Goal: Information Seeking & Learning: Learn about a topic

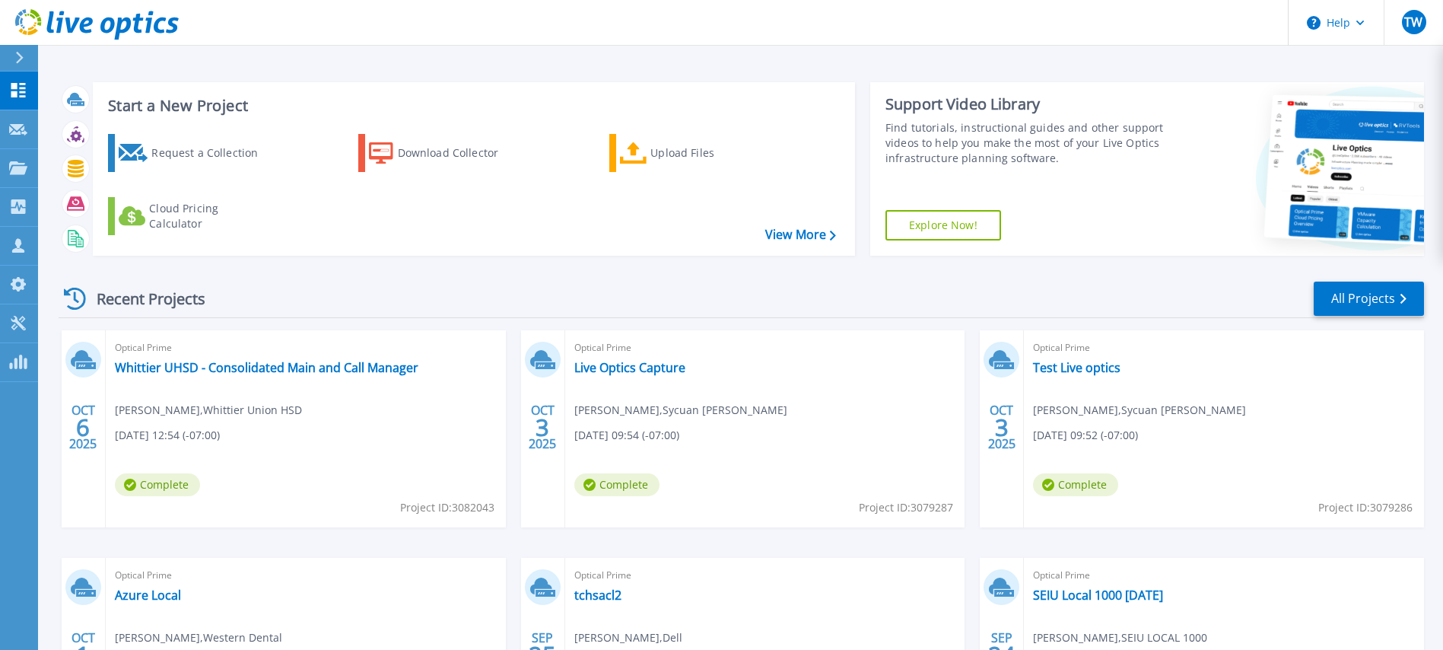
scroll to position [193, 0]
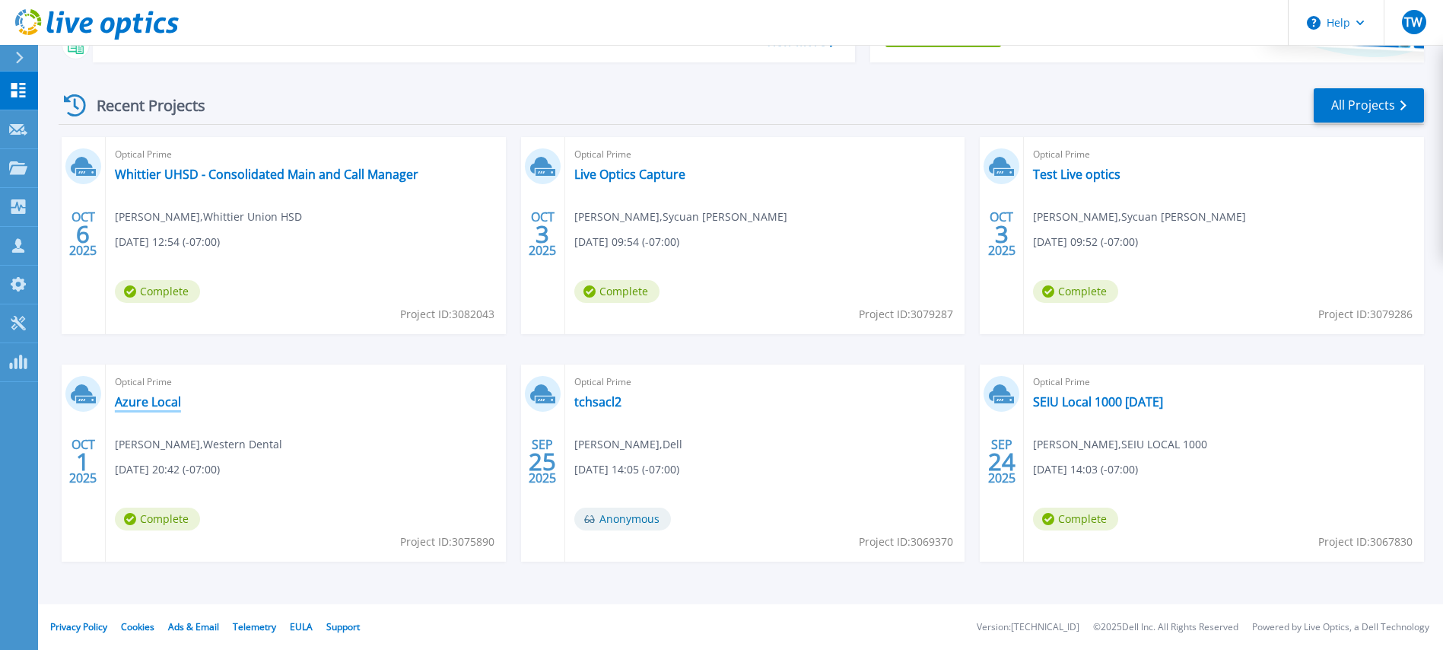
click at [164, 405] on link "Azure Local" at bounding box center [148, 401] width 66 height 15
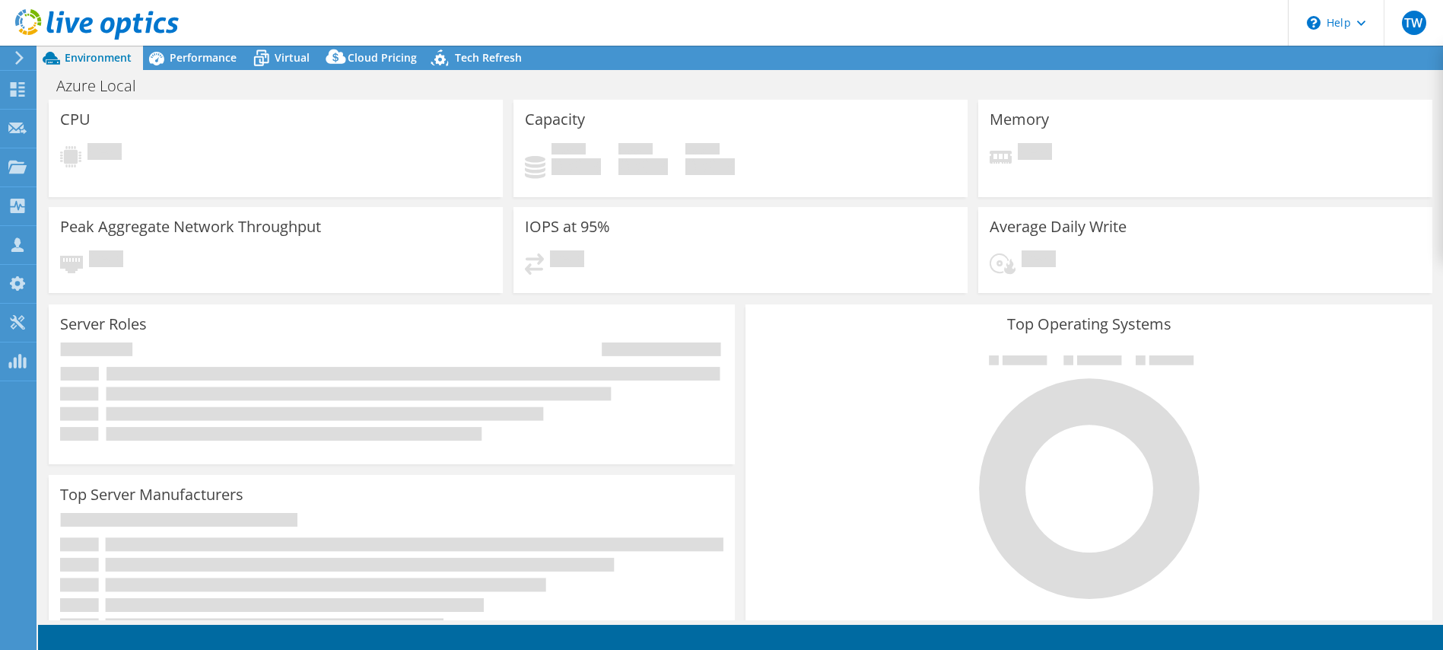
select select "USD"
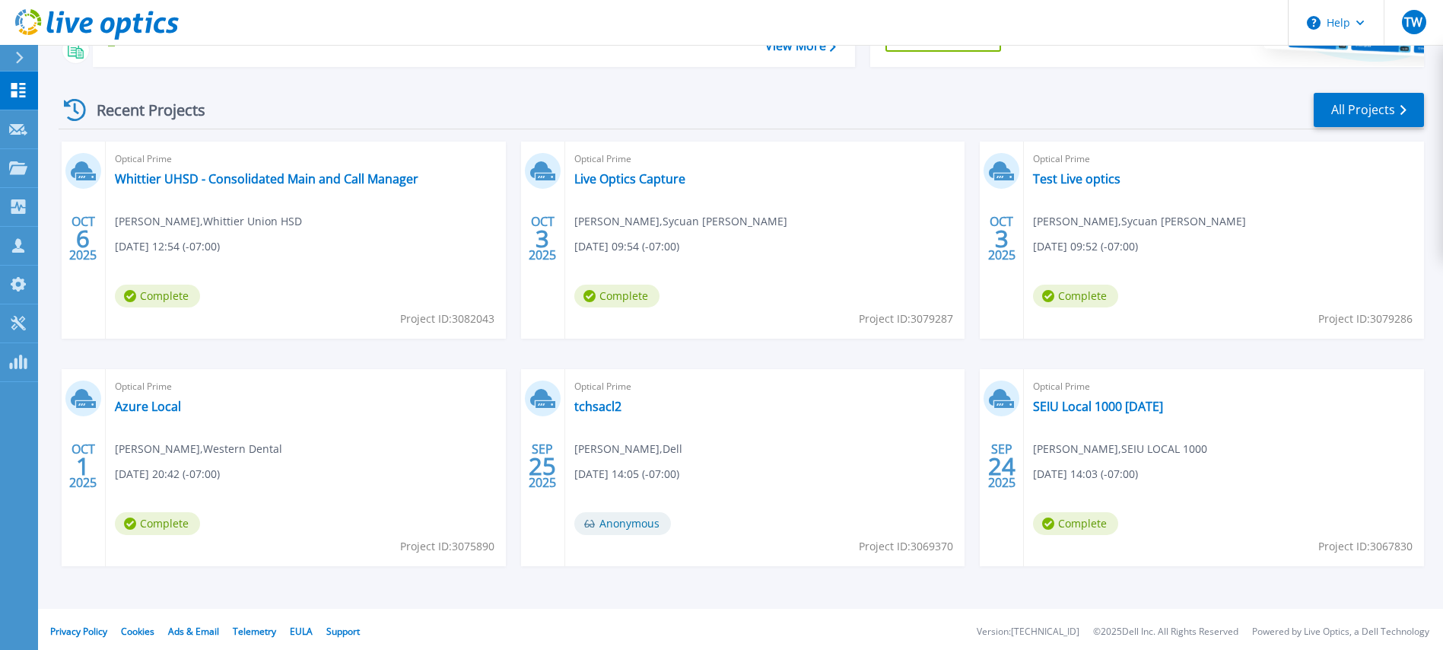
scroll to position [193, 0]
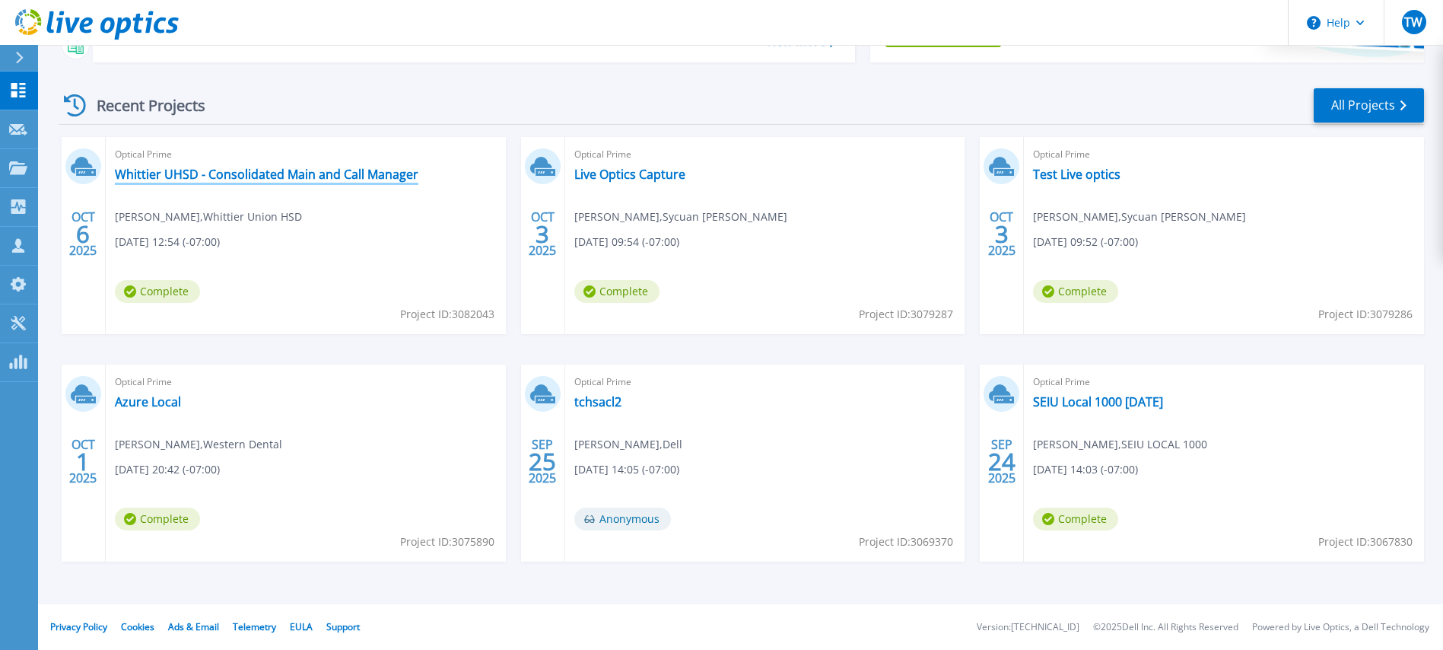
click at [373, 177] on link "Whittier UHSD - Consolidated Main and Call Manager" at bounding box center [267, 174] width 304 height 15
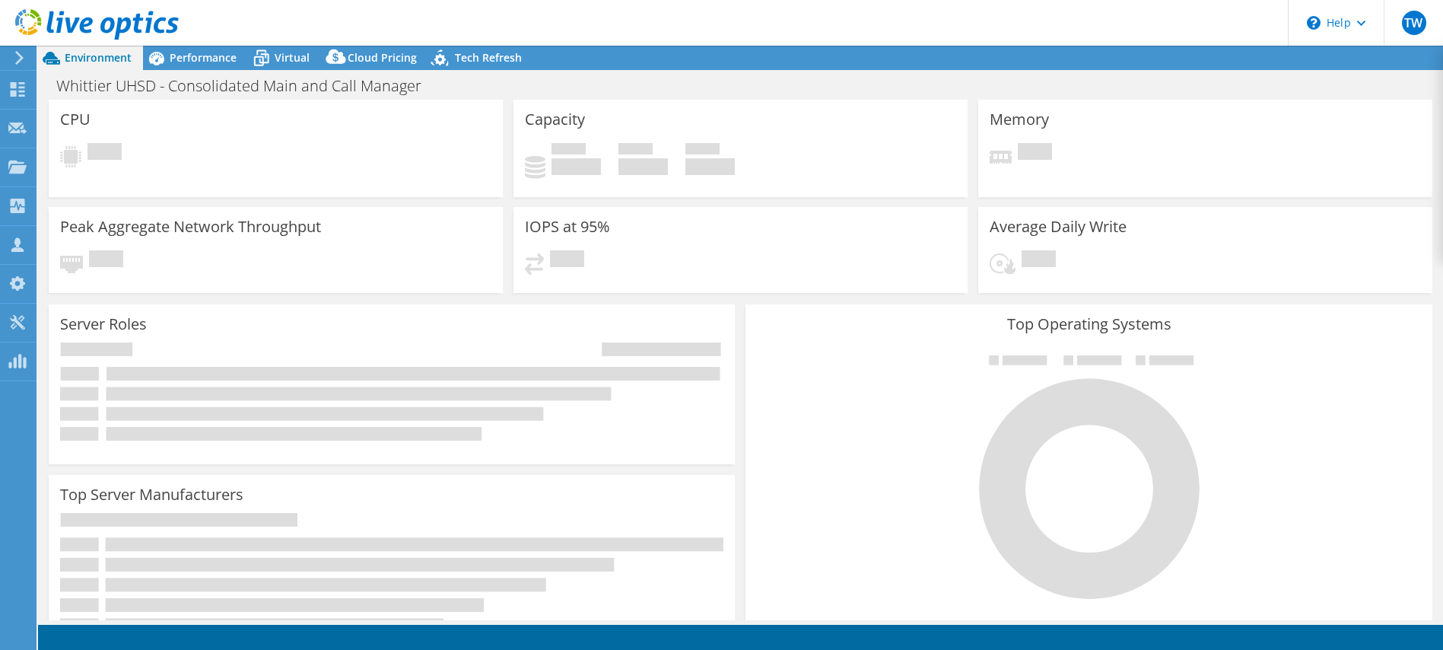
select select "USD"
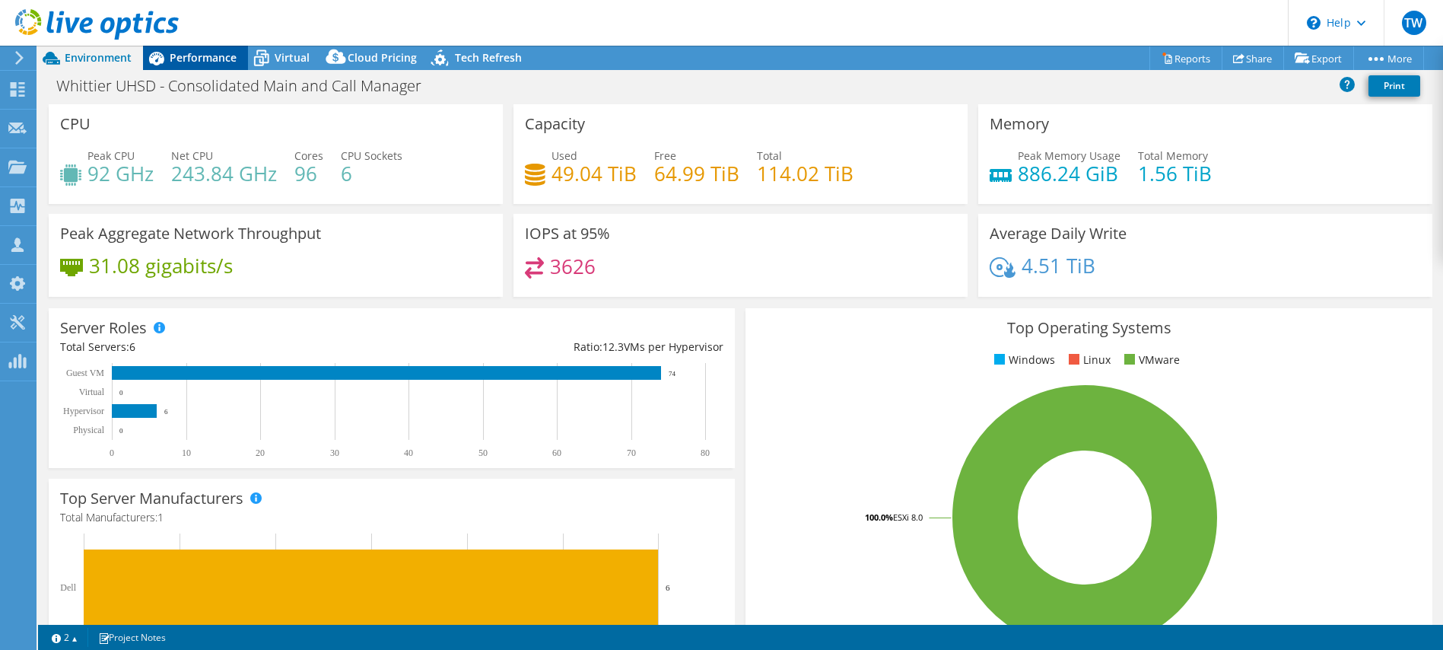
drag, startPoint x: 192, startPoint y: 54, endPoint x: 208, endPoint y: 58, distance: 16.4
click at [192, 54] on span "Performance" at bounding box center [203, 57] width 67 height 14
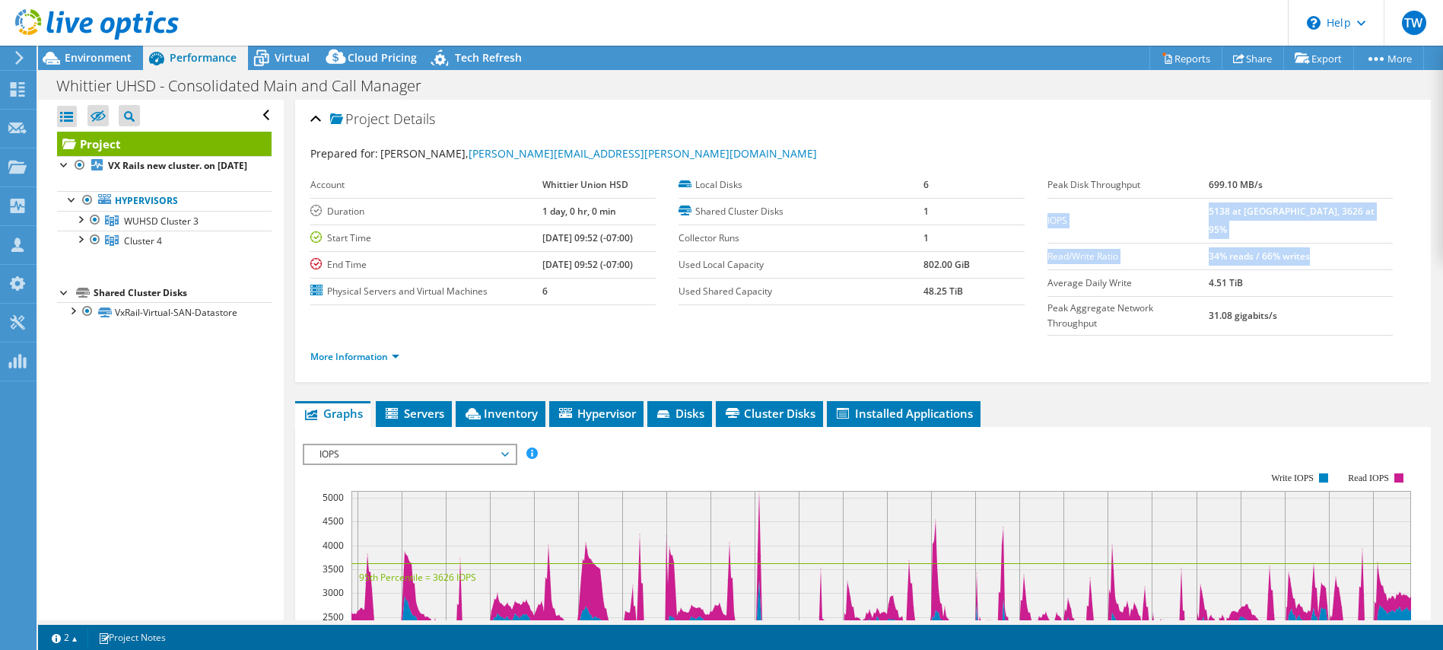
drag, startPoint x: 1356, startPoint y: 237, endPoint x: 1047, endPoint y: 211, distance: 310.6
click at [1047, 211] on tbody "Peak Disk Throughput 699.10 MB/s IOPS 5138 at Peak, 3626 at 95% Read/Write Rati…" at bounding box center [1219, 254] width 345 height 164
copy tbody "IOPS 5138 at Peak, 3626 at 95% Read/Write Ratio 34% reads / 66% writes"
click at [393, 350] on link "More Information" at bounding box center [354, 356] width 89 height 13
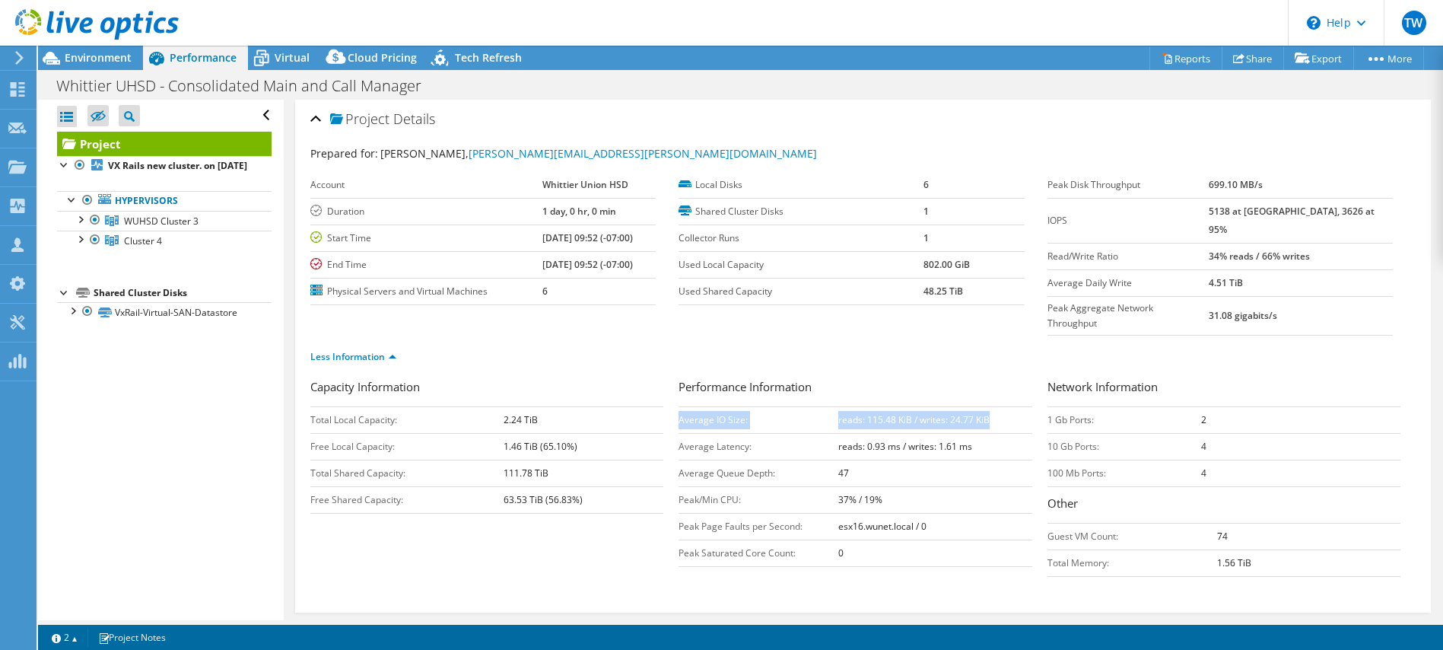
drag, startPoint x: 1002, startPoint y: 393, endPoint x: 681, endPoint y: 391, distance: 321.0
click at [681, 406] on tr "Average IO Size: reads: 115.48 KiB / writes: 24.77 KiB" at bounding box center [855, 419] width 353 height 27
copy tr "Average IO Size: reads: 115.48 KiB / writes: 24.77 KiB"
click at [78, 246] on div at bounding box center [79, 237] width 15 height 15
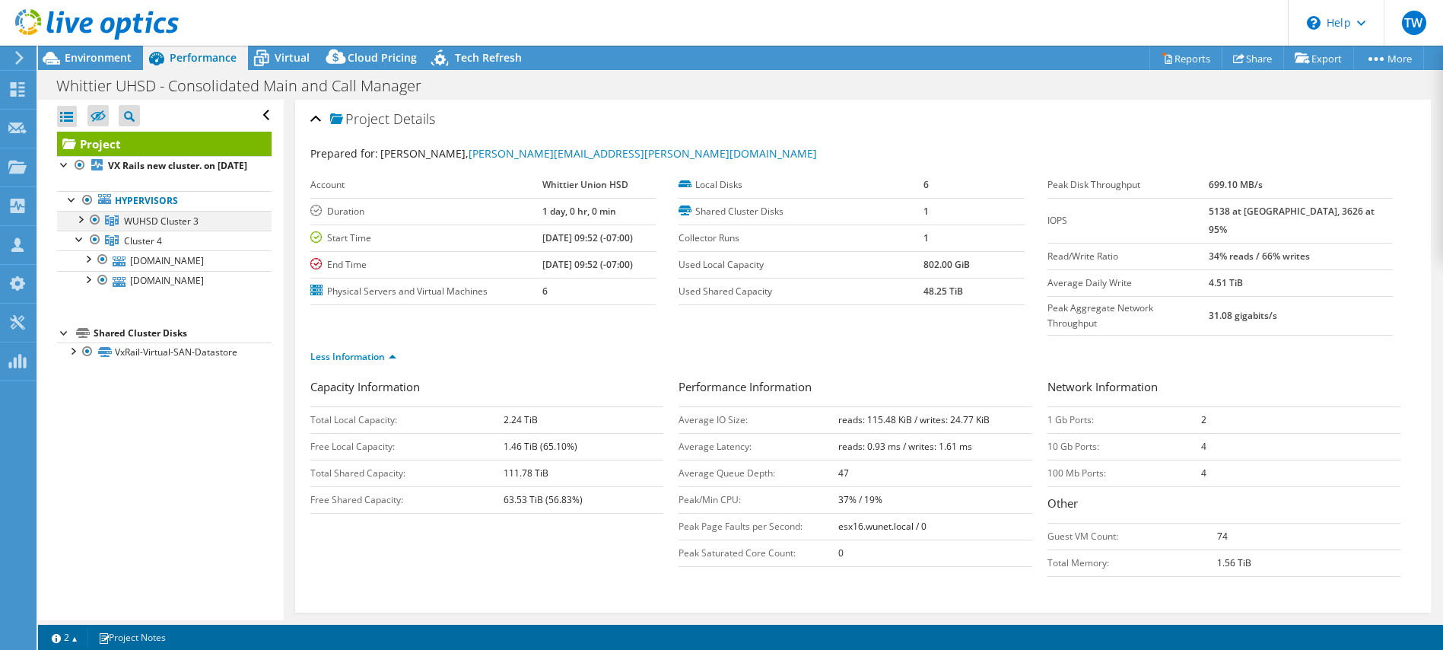
click at [78, 226] on div at bounding box center [79, 218] width 15 height 15
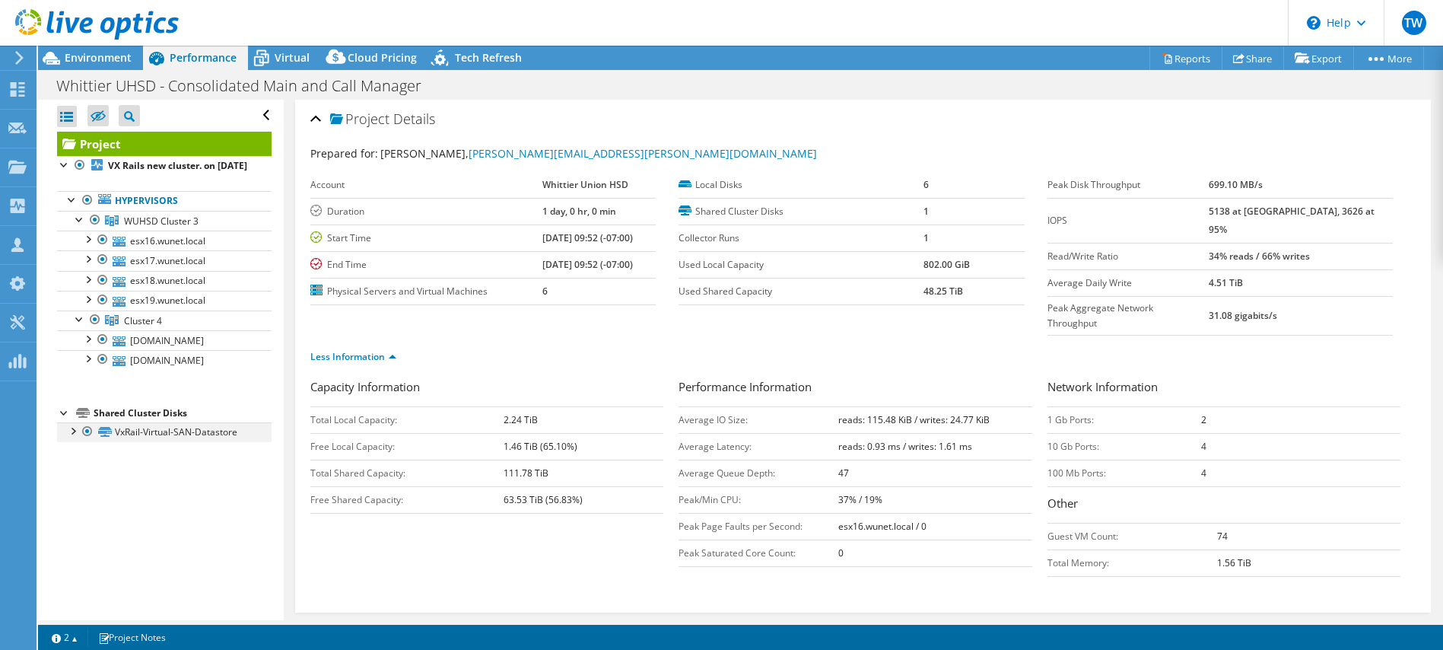
click at [72, 437] on div at bounding box center [72, 429] width 15 height 15
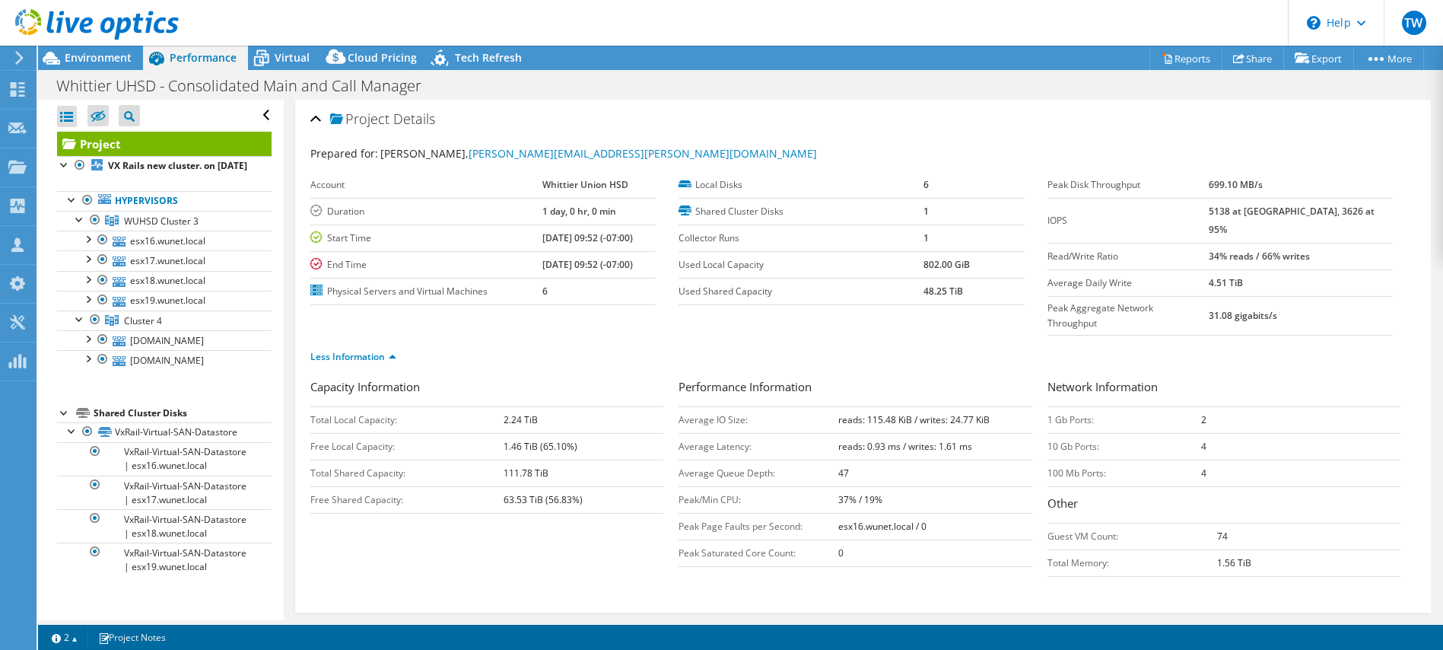
drag, startPoint x: 1373, startPoint y: 211, endPoint x: 1352, endPoint y: 214, distance: 21.5
click at [1371, 211] on td "5138 at Peak, 3626 at 95%" at bounding box center [1300, 220] width 183 height 45
drag, startPoint x: 1064, startPoint y: 211, endPoint x: 1346, endPoint y: 218, distance: 281.6
click at [1309, 221] on tr "IOPS 5138 at Peak, 3626 at 95%" at bounding box center [1219, 220] width 345 height 45
drag, startPoint x: 1320, startPoint y: 211, endPoint x: 1048, endPoint y: 215, distance: 271.6
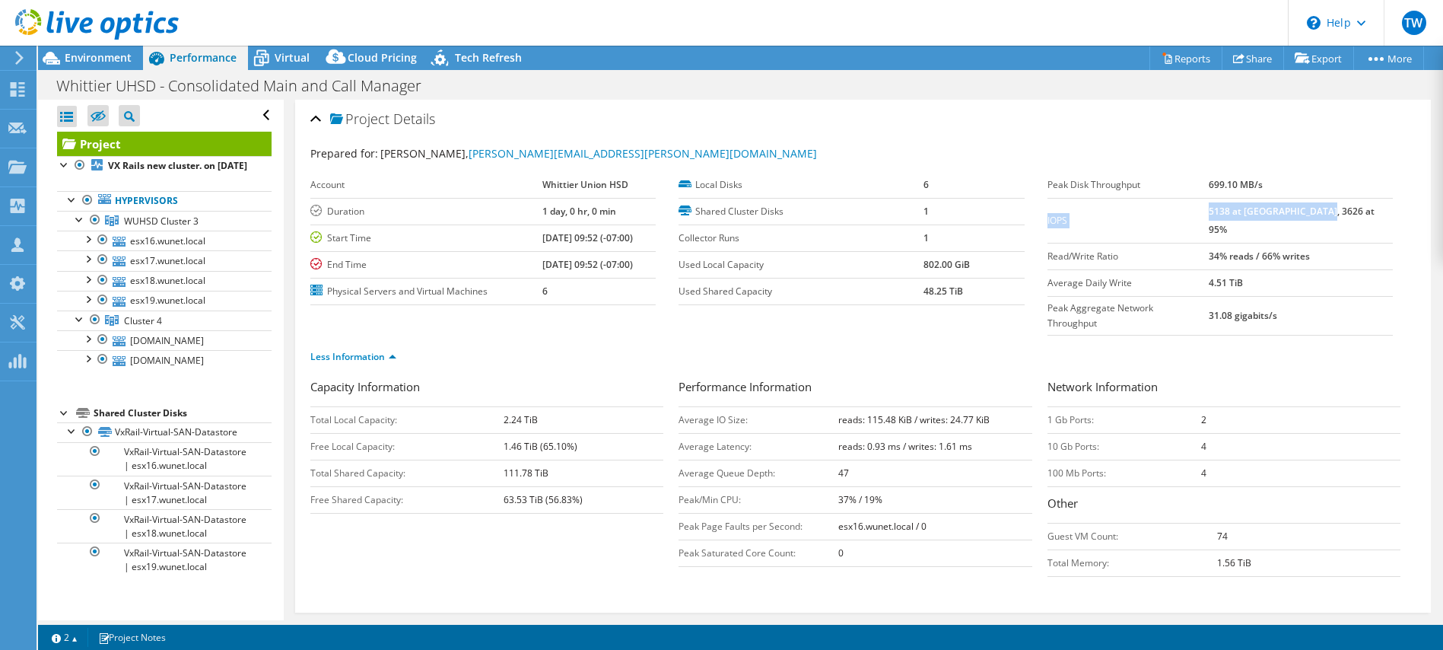
click at [1048, 215] on tr "IOPS 5138 at Peak, 3626 at 95%" at bounding box center [1219, 220] width 345 height 45
copy tr "IOPS 5138 at Peak, 3626 at 95%"
click at [90, 59] on span "Environment" at bounding box center [98, 57] width 67 height 14
